Goal: Task Accomplishment & Management: Complete application form

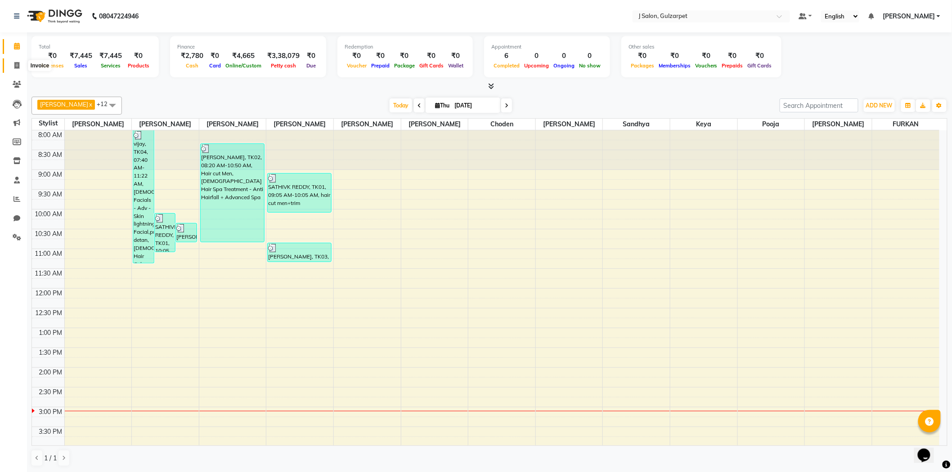
drag, startPoint x: 13, startPoint y: 65, endPoint x: 34, endPoint y: 65, distance: 21.1
click at [13, 65] on span at bounding box center [17, 66] width 16 height 10
select select "service"
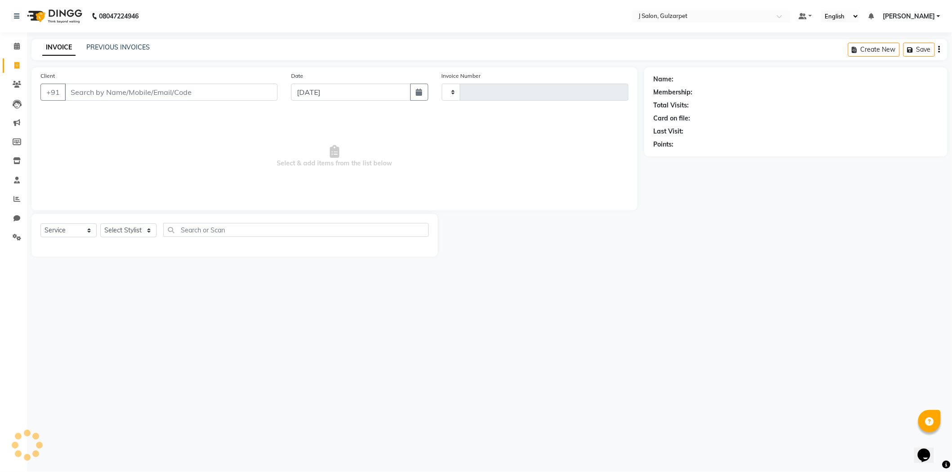
type input "1244"
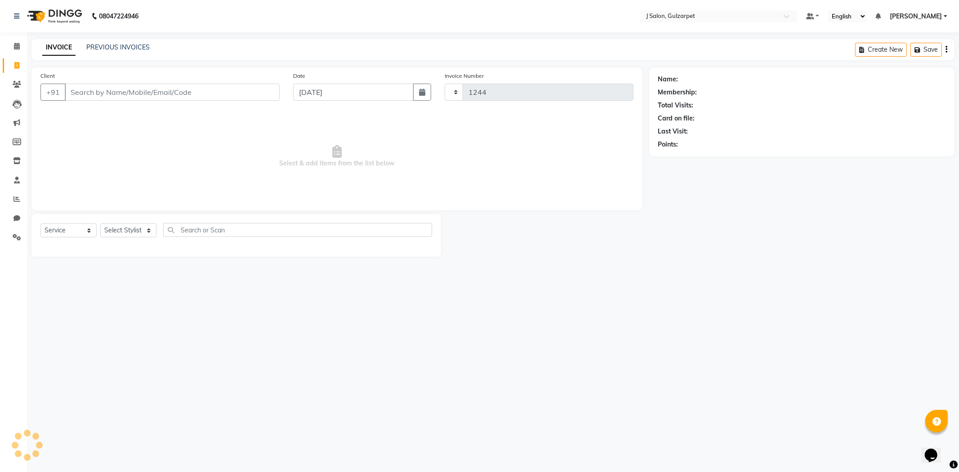
select select "8558"
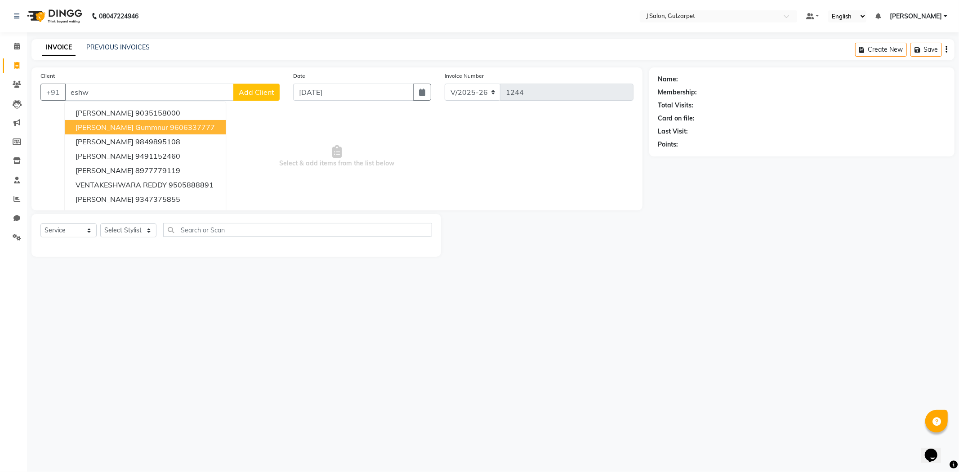
click at [138, 133] on button "[PERSON_NAME] gummnur 9606337777" at bounding box center [145, 127] width 161 height 14
type input "9606337777"
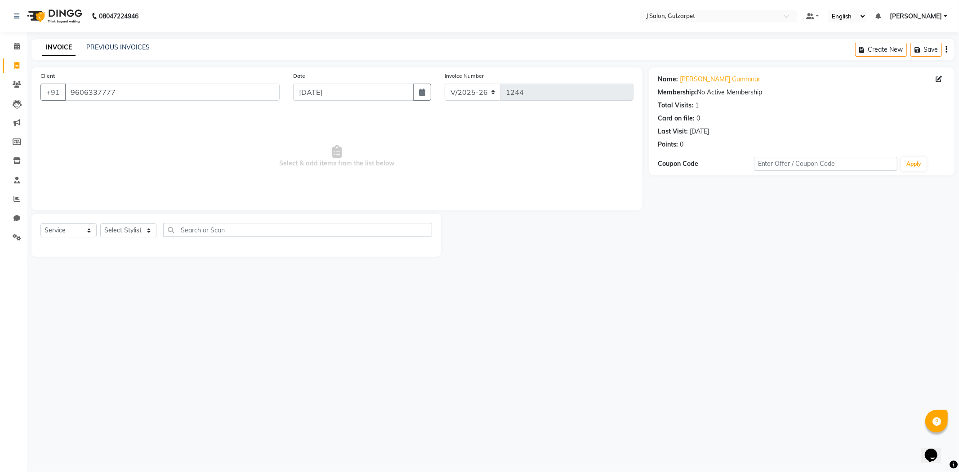
click at [131, 258] on main "INVOICE PREVIOUS INVOICES Create New Save Client [PHONE_NUMBER] Date [DATE] Inv…" at bounding box center [493, 154] width 932 height 231
click at [131, 230] on select "Select Stylist Admin [PERSON_NAME] [PERSON_NAME] [PERSON_NAME] [PERSON_NAME] [P…" at bounding box center [128, 231] width 56 height 14
select select "84894"
click at [100, 224] on select "Select Stylist Admin [PERSON_NAME] [PERSON_NAME] [PERSON_NAME] [PERSON_NAME] [P…" at bounding box center [128, 231] width 56 height 14
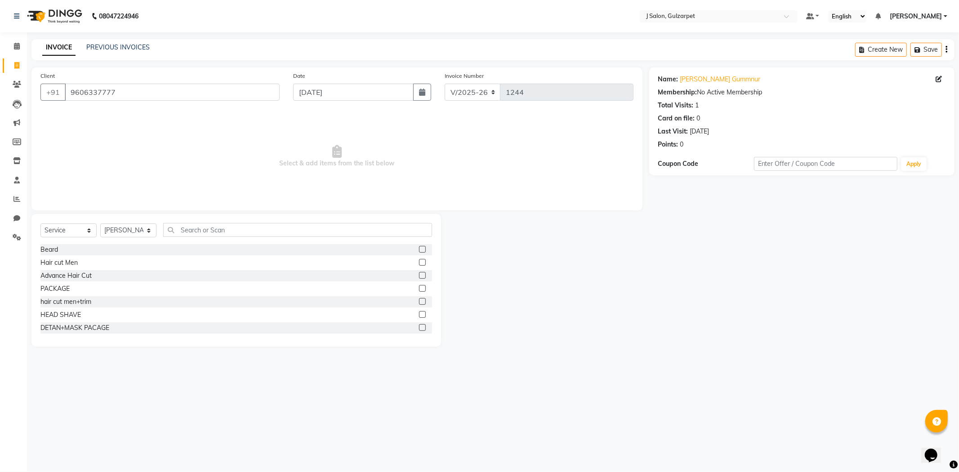
click at [419, 302] on label at bounding box center [422, 301] width 7 height 7
click at [419, 302] on input "checkbox" at bounding box center [422, 302] width 6 height 6
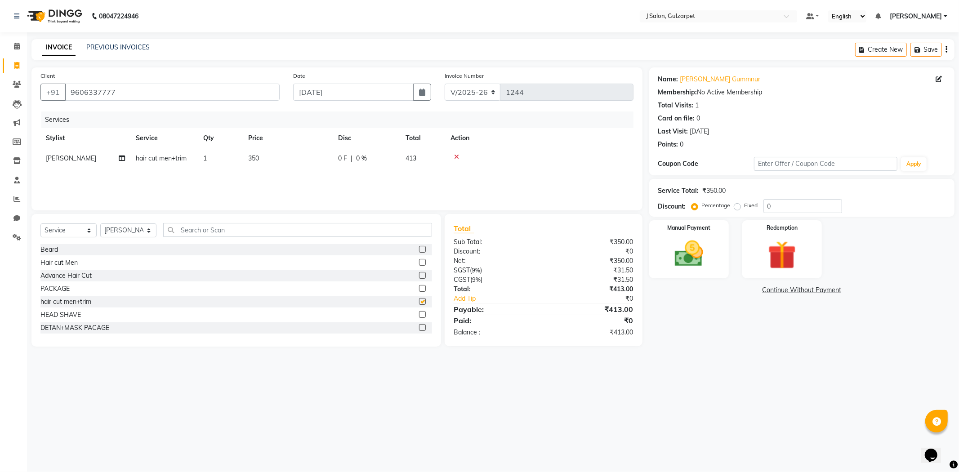
checkbox input "false"
click at [337, 232] on input "text" at bounding box center [297, 230] width 269 height 14
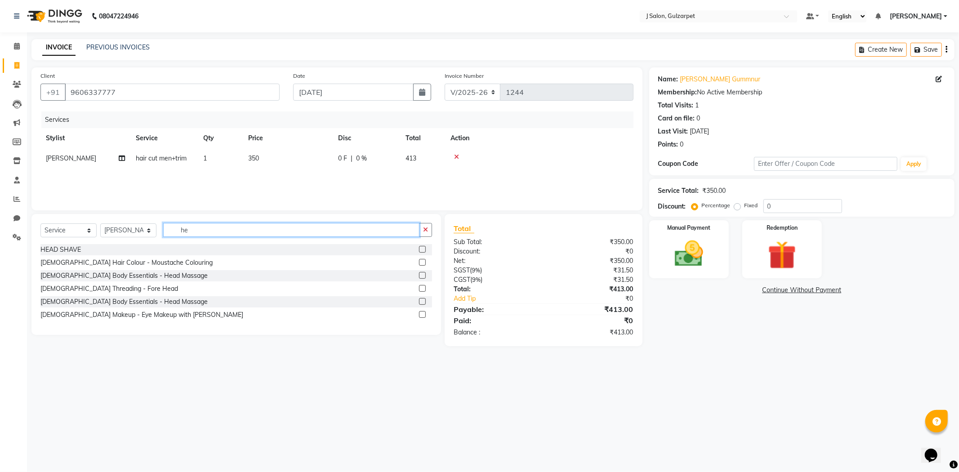
type input "he"
click at [421, 275] on label at bounding box center [422, 275] width 7 height 7
click at [421, 275] on input "checkbox" at bounding box center [422, 276] width 6 height 6
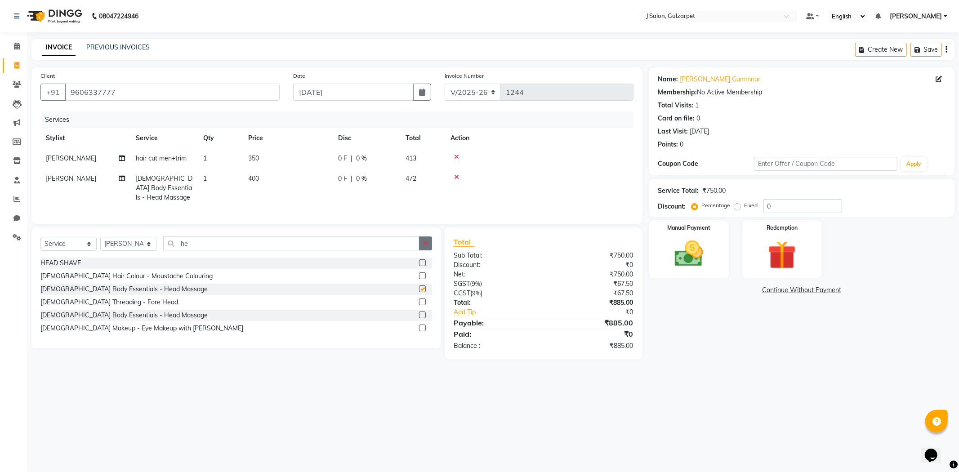
checkbox input "false"
click at [427, 250] on button "button" at bounding box center [425, 244] width 13 height 14
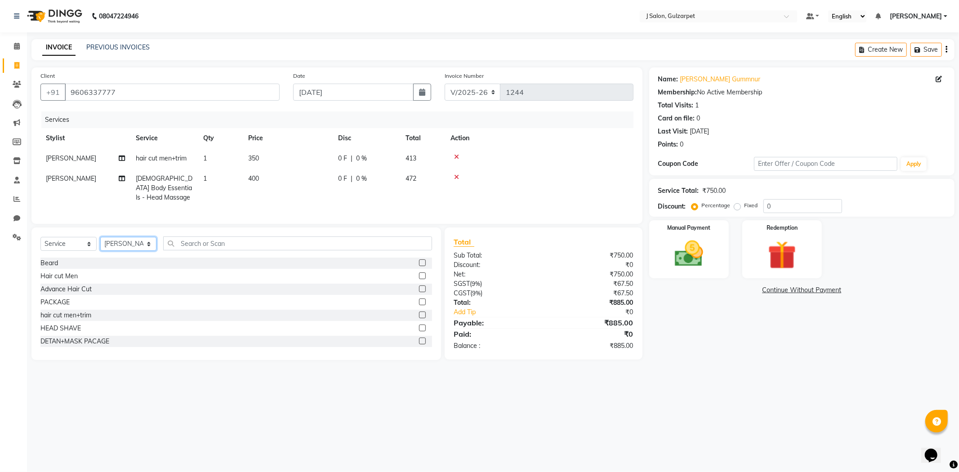
click at [142, 251] on select "Select Stylist Admin [PERSON_NAME] [PERSON_NAME] [PERSON_NAME] [PERSON_NAME] [P…" at bounding box center [128, 244] width 56 height 14
select select "86821"
click at [100, 245] on select "Select Stylist Admin [PERSON_NAME] [PERSON_NAME] [PERSON_NAME] [PERSON_NAME] [P…" at bounding box center [128, 244] width 56 height 14
click at [419, 266] on label at bounding box center [422, 262] width 7 height 7
click at [419, 266] on input "checkbox" at bounding box center [422, 263] width 6 height 6
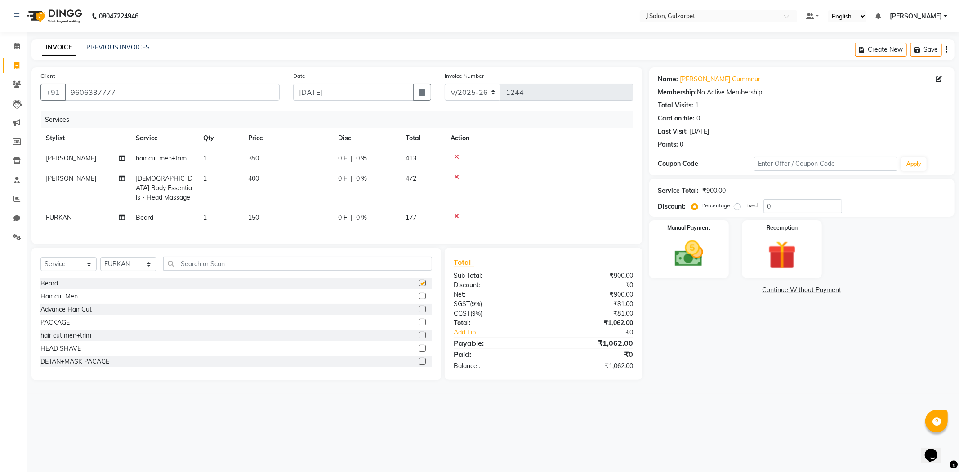
checkbox input "false"
click at [364, 271] on input "text" at bounding box center [297, 264] width 269 height 14
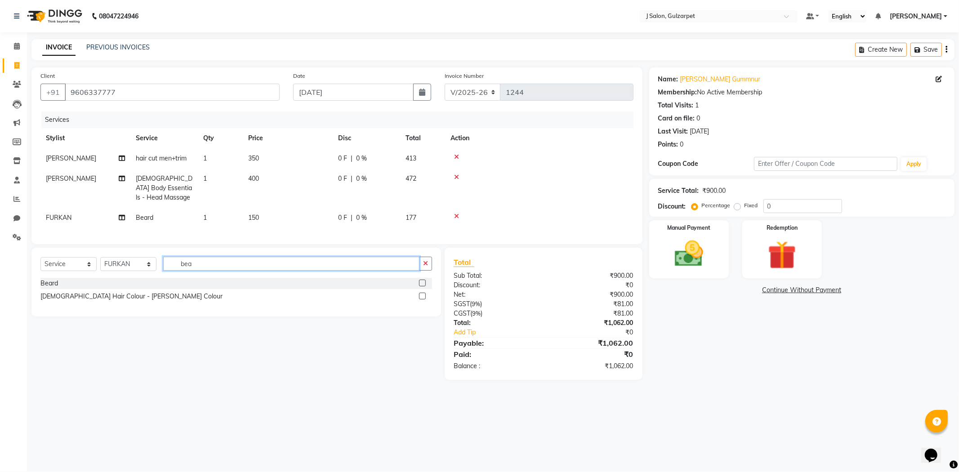
type input "bea"
click at [422, 300] on label at bounding box center [422, 296] width 7 height 7
click at [422, 300] on input "checkbox" at bounding box center [422, 297] width 6 height 6
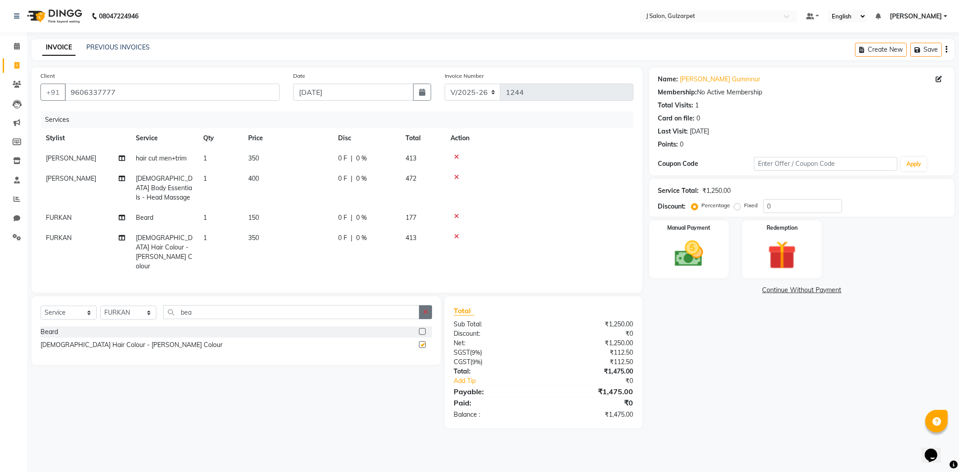
checkbox input "false"
click at [780, 203] on input "0" at bounding box center [803, 206] width 79 height 14
type input "10"
click at [697, 250] on img at bounding box center [689, 254] width 48 height 34
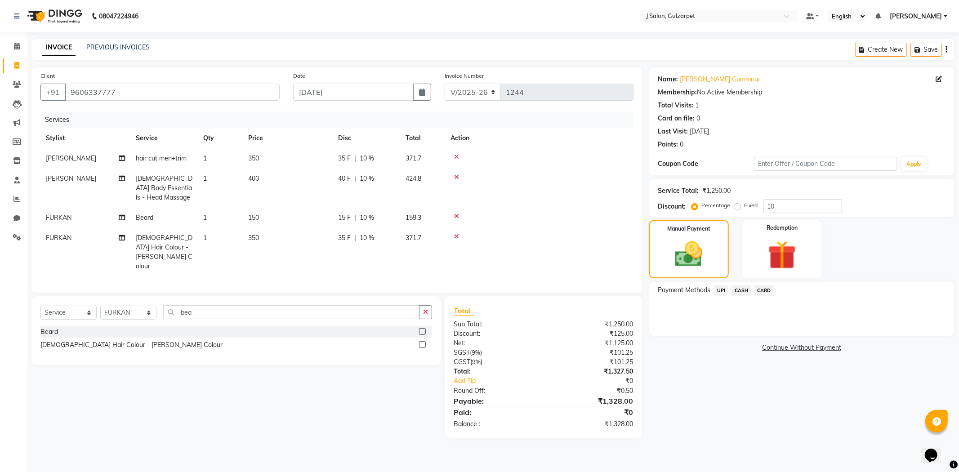
click at [719, 290] on span "UPI" at bounding box center [722, 291] width 14 height 10
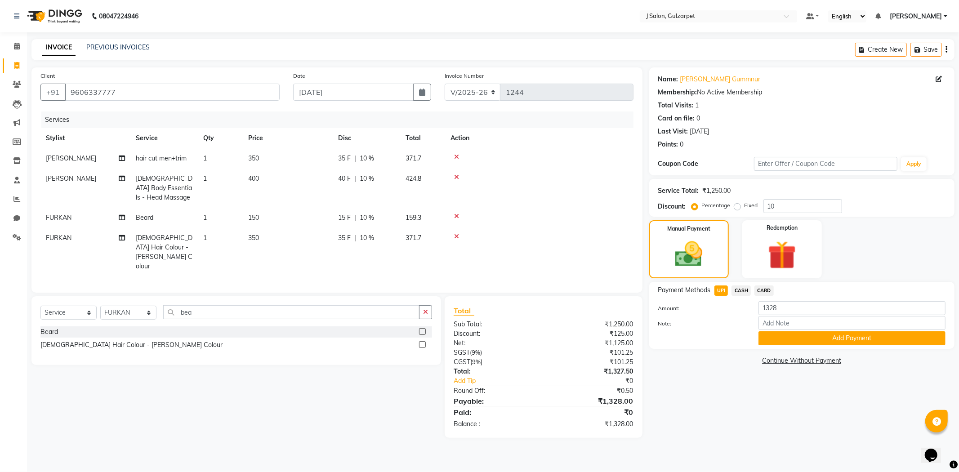
click at [864, 353] on div "Name: [PERSON_NAME] Gummnur Membership: No Active Membership Total Visits: 1 Ca…" at bounding box center [805, 252] width 312 height 371
click at [873, 333] on button "Add Payment" at bounding box center [852, 338] width 187 height 14
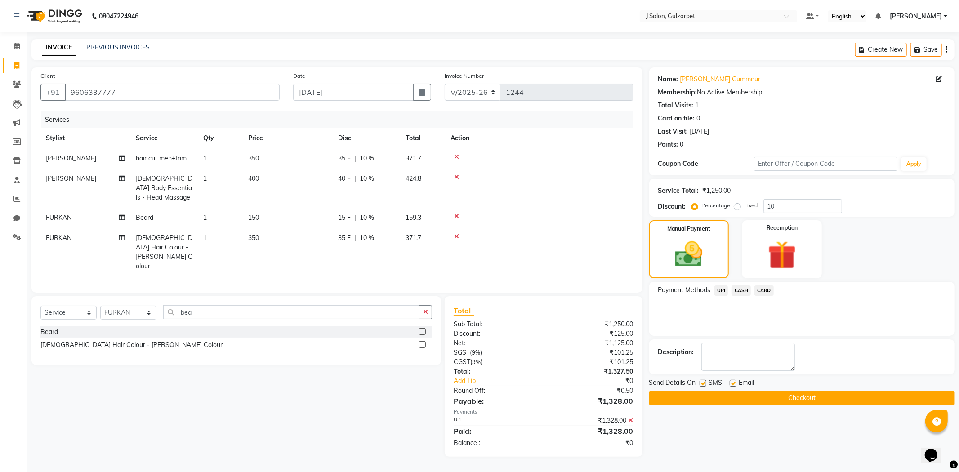
click at [856, 395] on button "Checkout" at bounding box center [801, 398] width 305 height 14
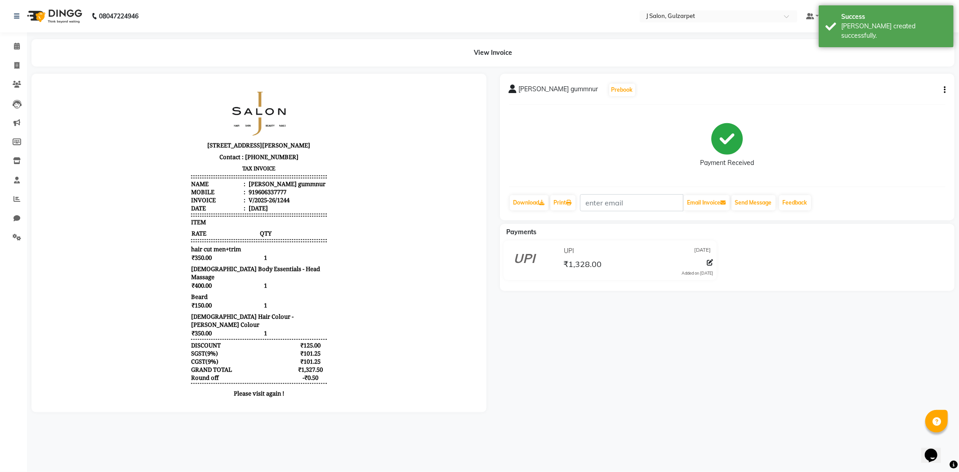
select select "service"
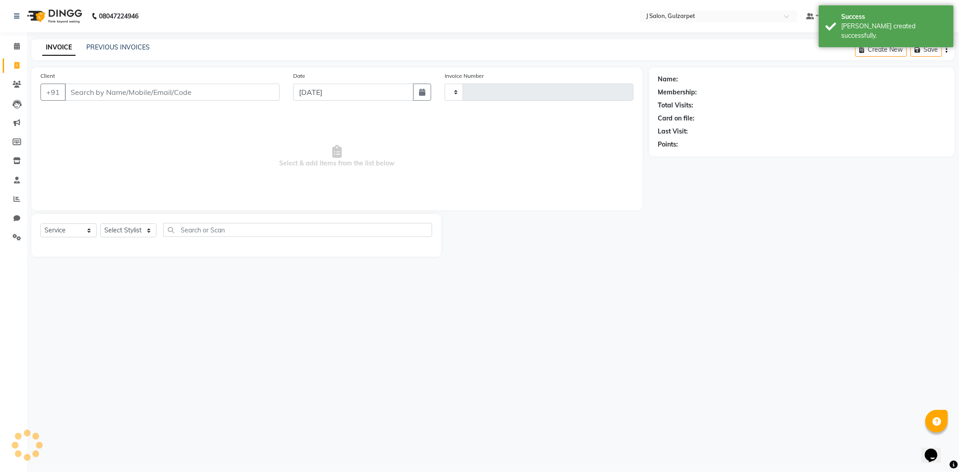
type input "1245"
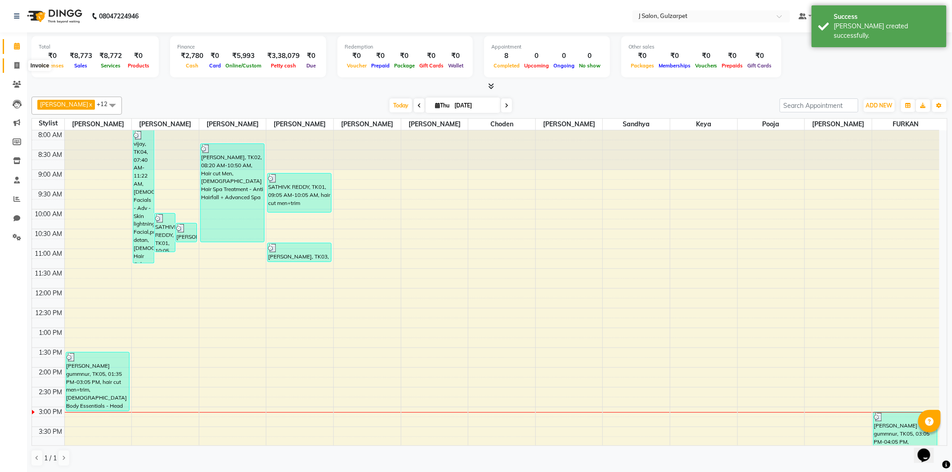
click at [16, 64] on icon at bounding box center [16, 65] width 5 height 7
select select "service"
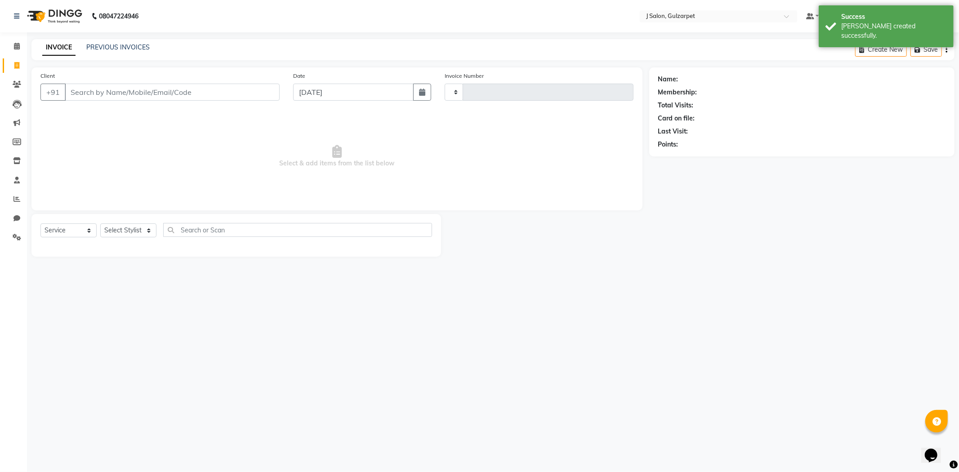
type input "1245"
select select "8558"
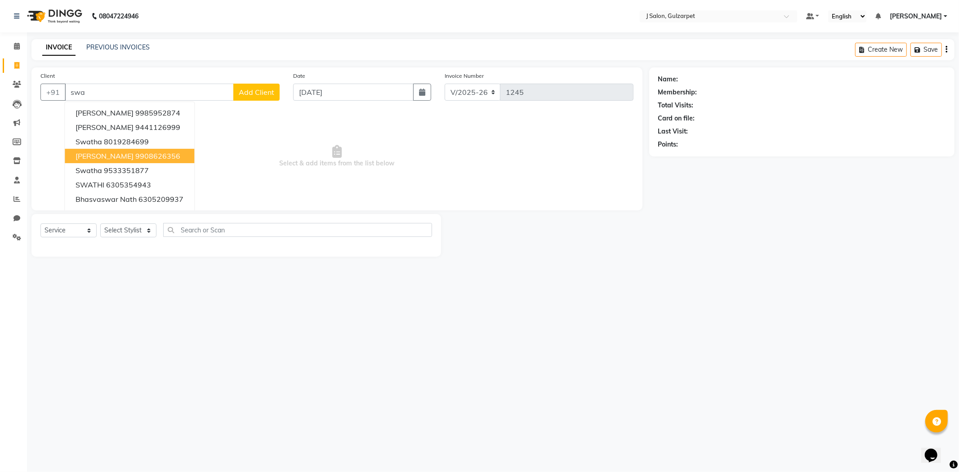
click at [143, 156] on ngb-highlight "9908626356" at bounding box center [157, 156] width 45 height 9
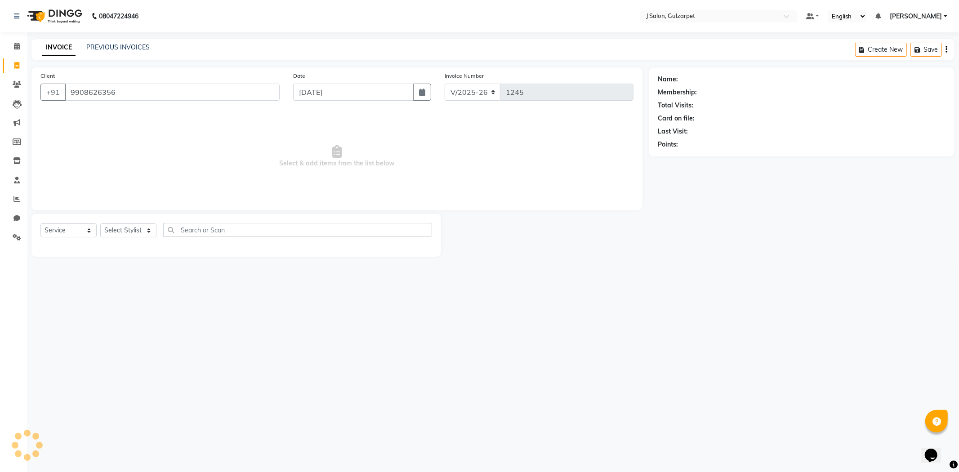
type input "9908626356"
select select "1: Object"
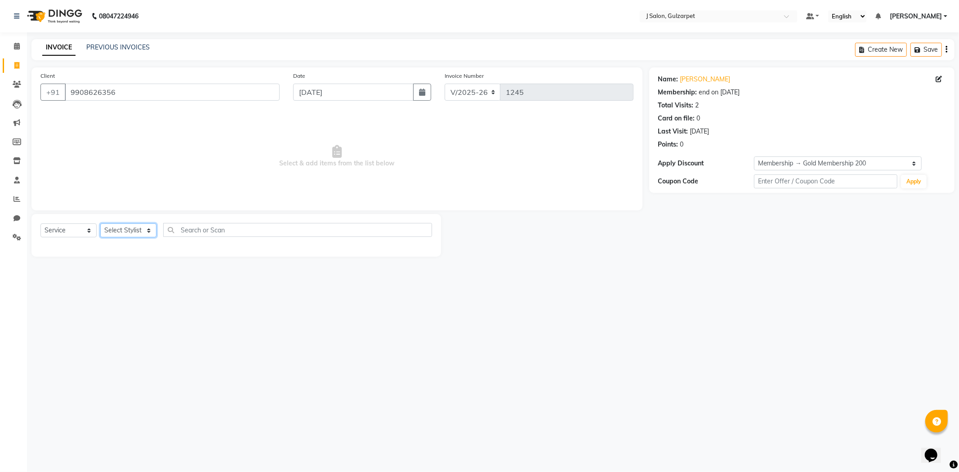
click at [141, 225] on select "Select Stylist Admin [PERSON_NAME] [PERSON_NAME] [PERSON_NAME] [PERSON_NAME] [P…" at bounding box center [128, 231] width 56 height 14
select select "84902"
click at [100, 224] on select "Select Stylist Admin [PERSON_NAME] [PERSON_NAME] [PERSON_NAME] [PERSON_NAME] [P…" at bounding box center [128, 231] width 56 height 14
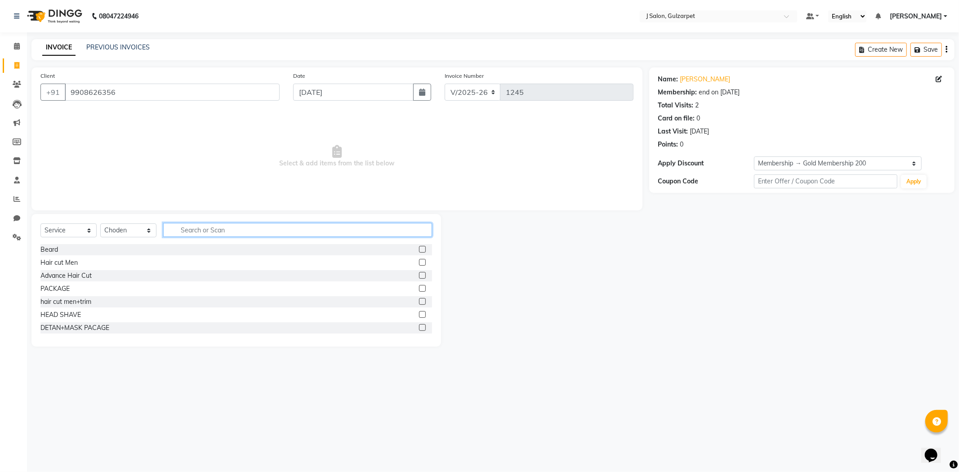
click at [324, 232] on input "text" at bounding box center [297, 230] width 269 height 14
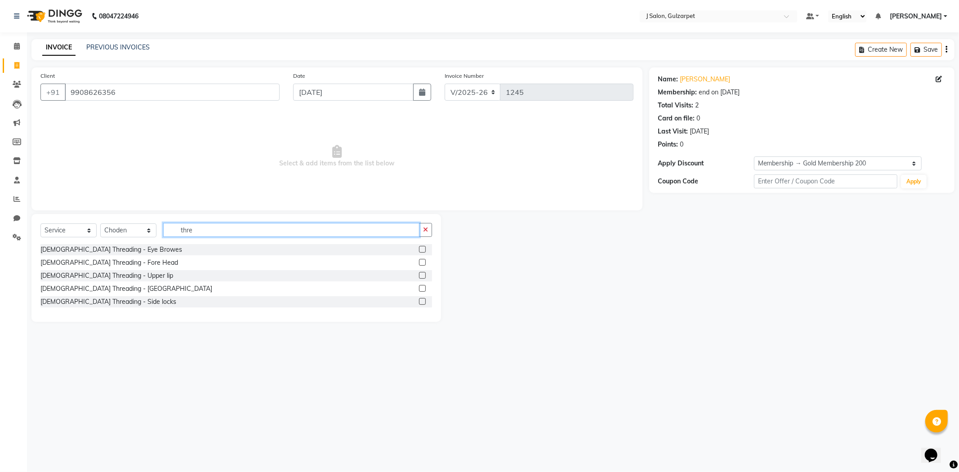
type input "thre"
click at [423, 248] on label at bounding box center [422, 249] width 7 height 7
click at [423, 248] on input "checkbox" at bounding box center [422, 250] width 6 height 6
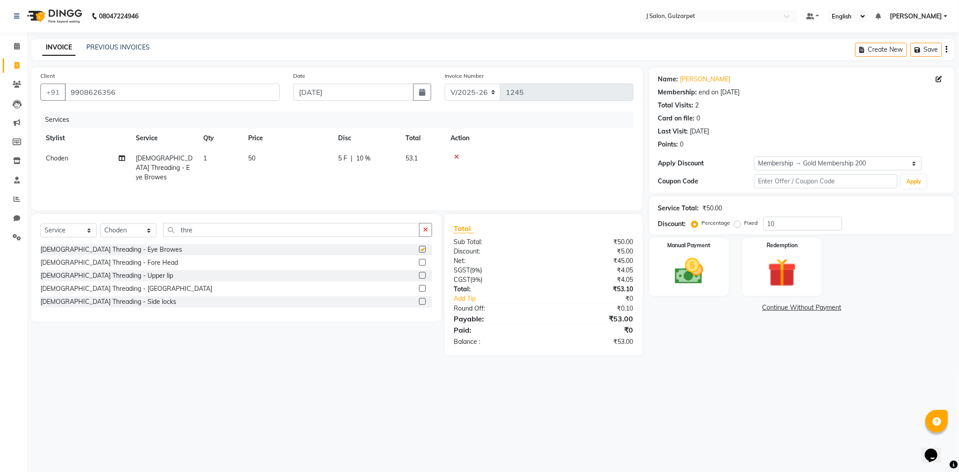
checkbox input "false"
click at [423, 264] on label at bounding box center [422, 262] width 7 height 7
click at [423, 264] on input "checkbox" at bounding box center [422, 263] width 6 height 6
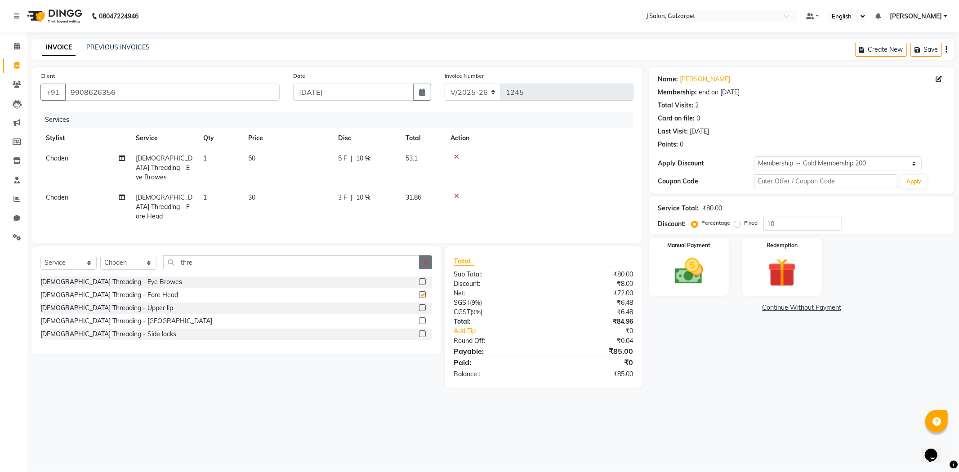
checkbox input "false"
click at [424, 259] on icon "button" at bounding box center [425, 262] width 5 height 6
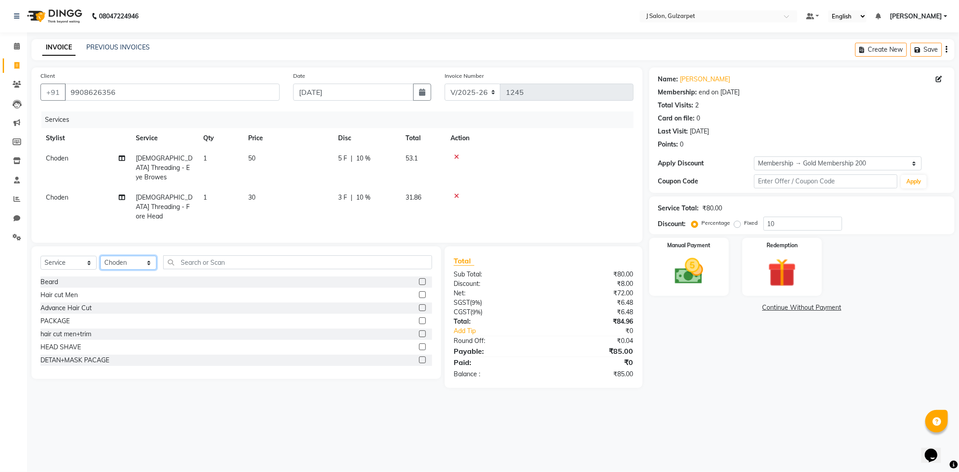
click at [138, 256] on select "Select Stylist Admin [PERSON_NAME] [PERSON_NAME] [PERSON_NAME] [PERSON_NAME] [P…" at bounding box center [128, 263] width 56 height 14
select select "85374"
click at [100, 256] on select "Select Stylist Admin [PERSON_NAME] [PERSON_NAME] [PERSON_NAME] [PERSON_NAME] [P…" at bounding box center [128, 263] width 56 height 14
click at [267, 255] on input "text" at bounding box center [297, 262] width 269 height 14
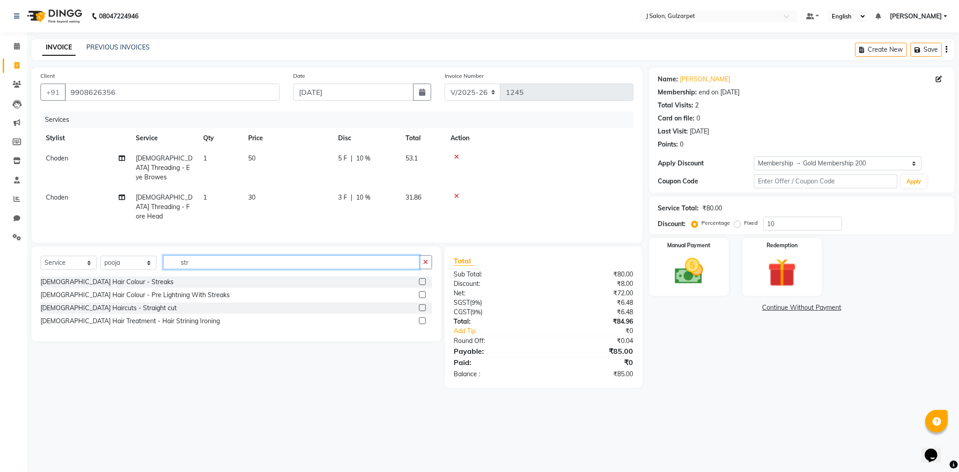
type input "str"
click at [421, 304] on label at bounding box center [422, 307] width 7 height 7
click at [421, 305] on input "checkbox" at bounding box center [422, 308] width 6 height 6
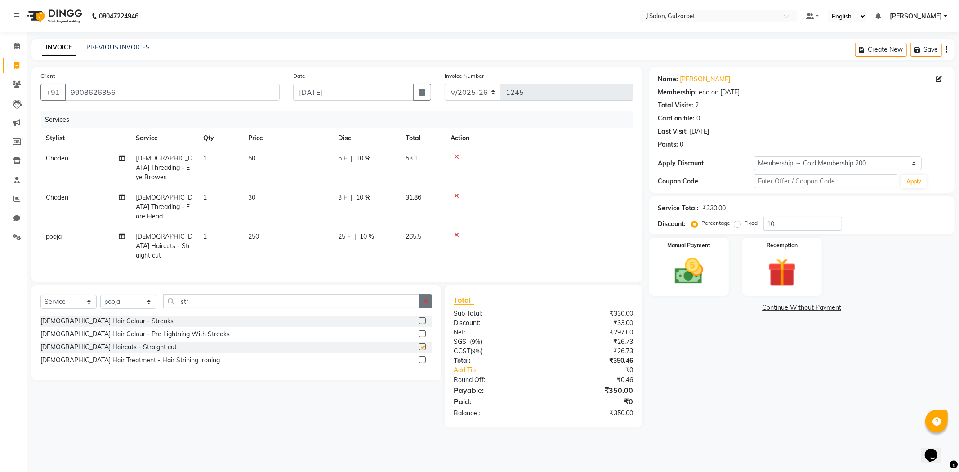
checkbox input "false"
click at [424, 298] on icon "button" at bounding box center [425, 301] width 5 height 6
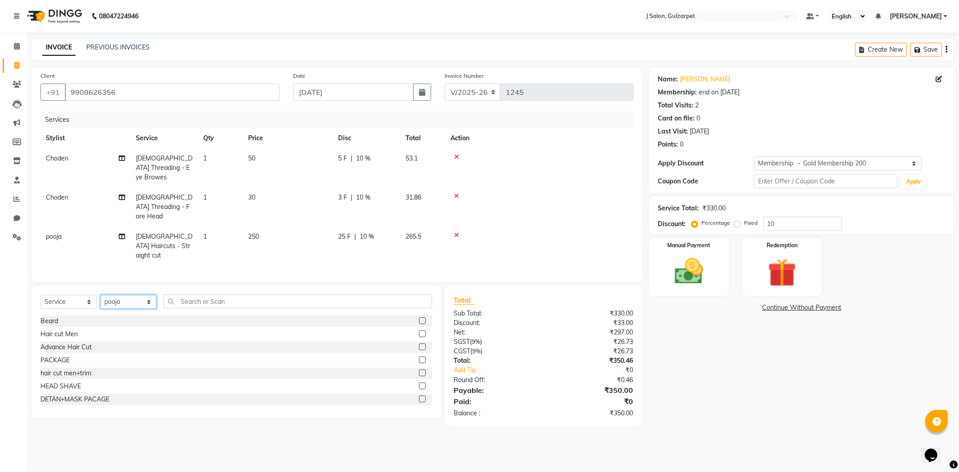
click at [123, 295] on select "Select Stylist Admin [PERSON_NAME] [PERSON_NAME] [PERSON_NAME] [PERSON_NAME] [P…" at bounding box center [128, 302] width 56 height 14
select select "84899"
click at [100, 295] on select "Select Stylist Admin [PERSON_NAME] [PERSON_NAME] [PERSON_NAME] [PERSON_NAME] [P…" at bounding box center [128, 302] width 56 height 14
click at [419, 331] on label at bounding box center [422, 334] width 7 height 7
click at [419, 331] on input "checkbox" at bounding box center [422, 334] width 6 height 6
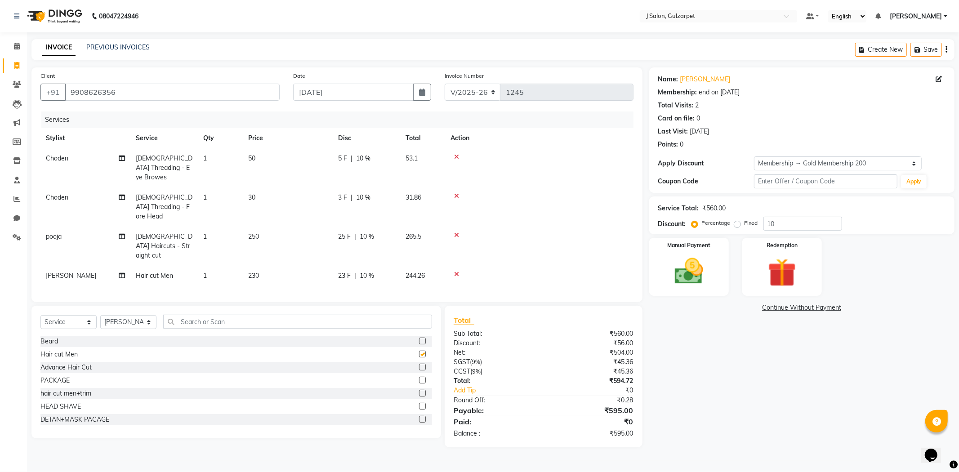
checkbox input "false"
click at [816, 224] on input "10" at bounding box center [803, 224] width 79 height 14
type input "15"
click at [695, 255] on img at bounding box center [689, 272] width 48 height 34
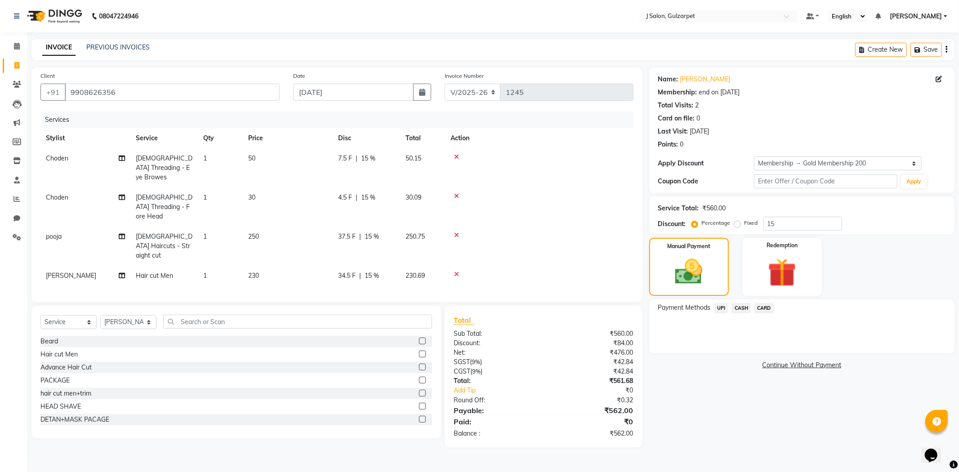
click at [767, 306] on span "CARD" at bounding box center [764, 308] width 19 height 10
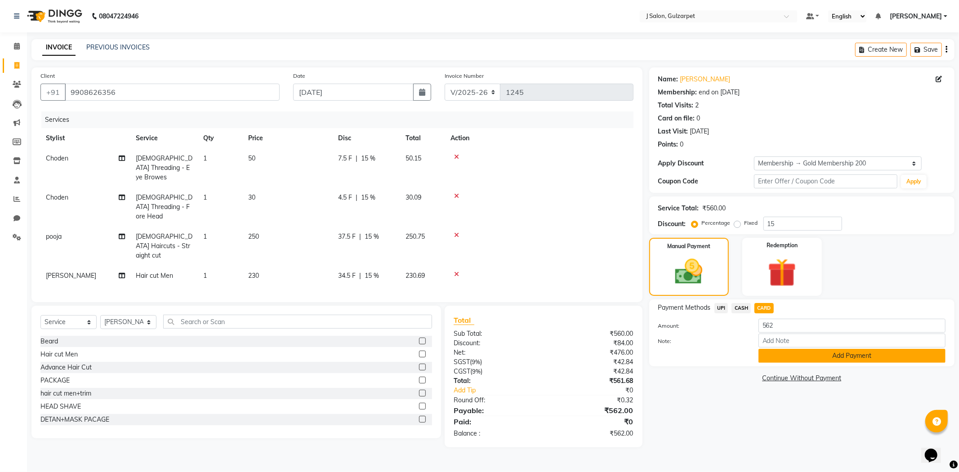
click at [795, 351] on button "Add Payment" at bounding box center [852, 356] width 187 height 14
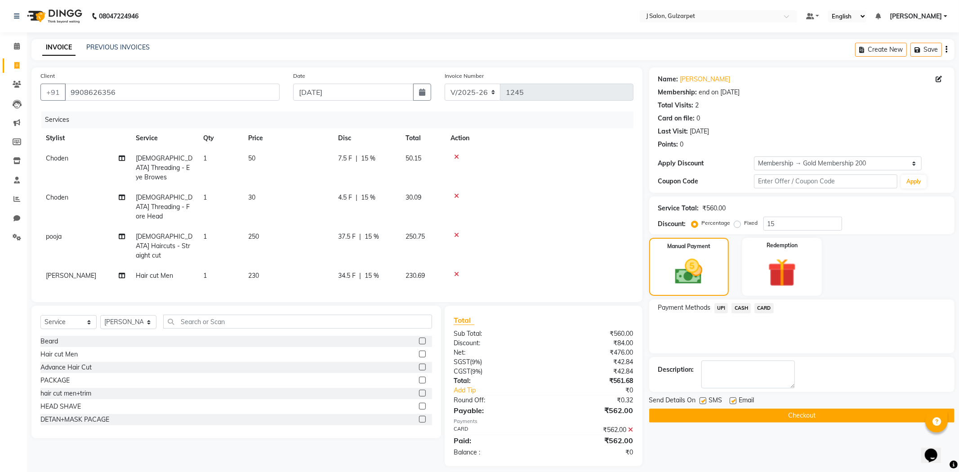
click at [804, 410] on button "Checkout" at bounding box center [801, 416] width 305 height 14
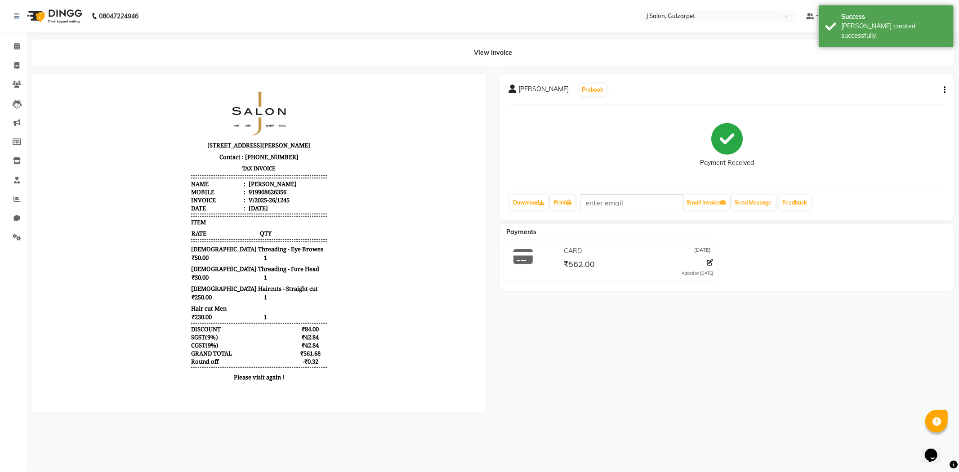
select select "8558"
select select "service"
